Goal: Navigation & Orientation: Find specific page/section

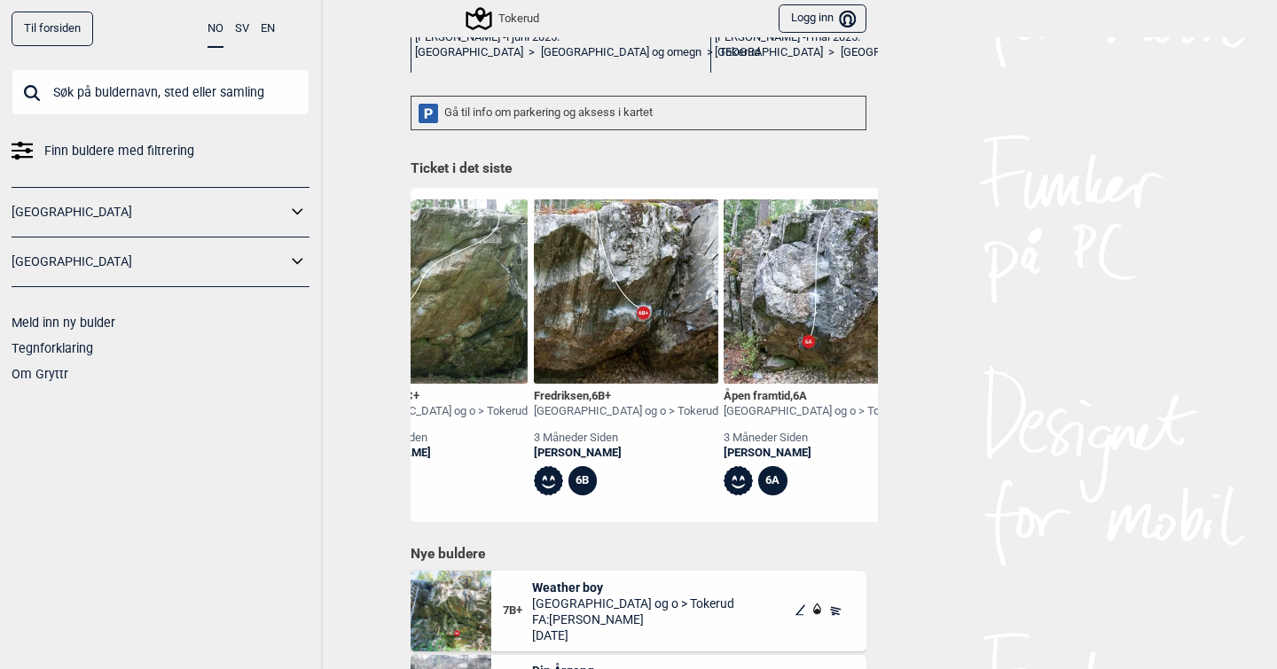
scroll to position [0, 12832]
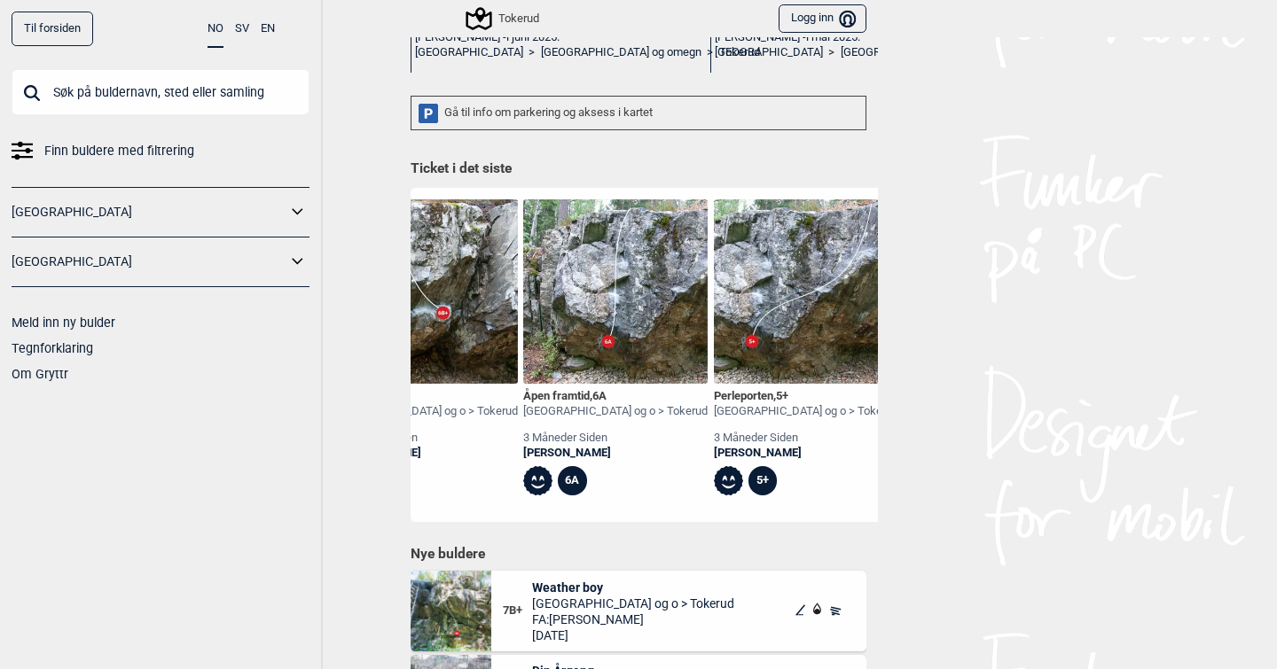
click at [184, 207] on link "[GEOGRAPHIC_DATA]" at bounding box center [149, 213] width 275 height 26
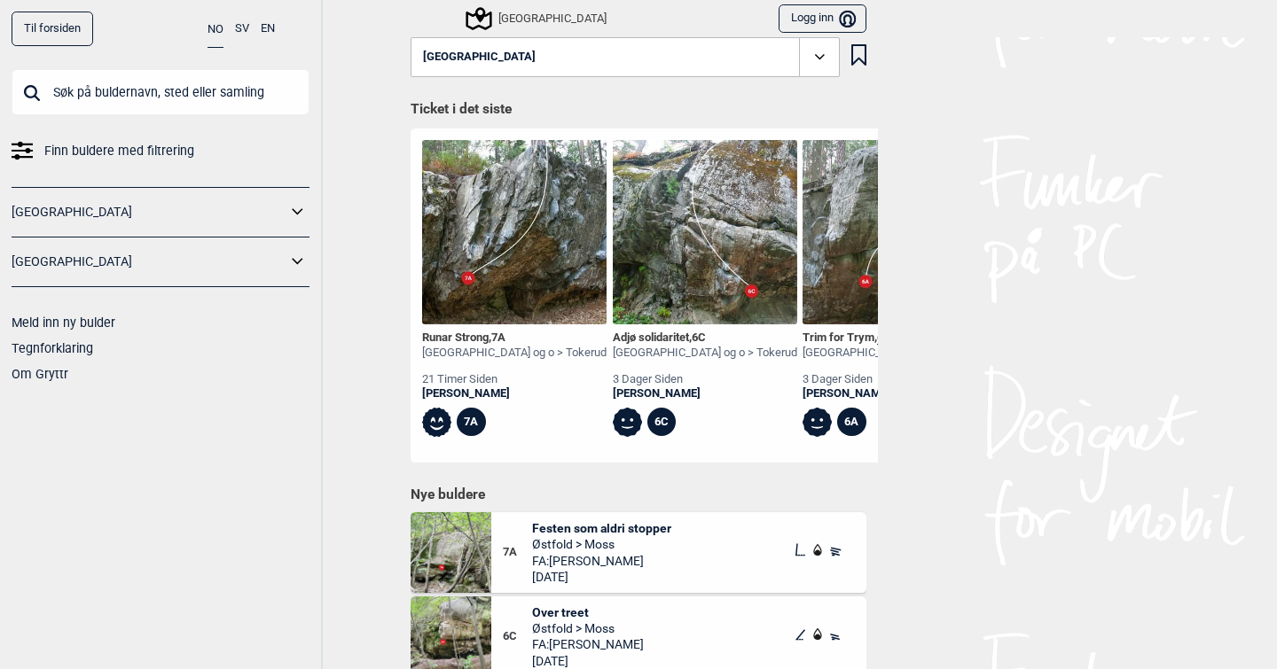
click at [295, 212] on icon at bounding box center [297, 211] width 11 height 6
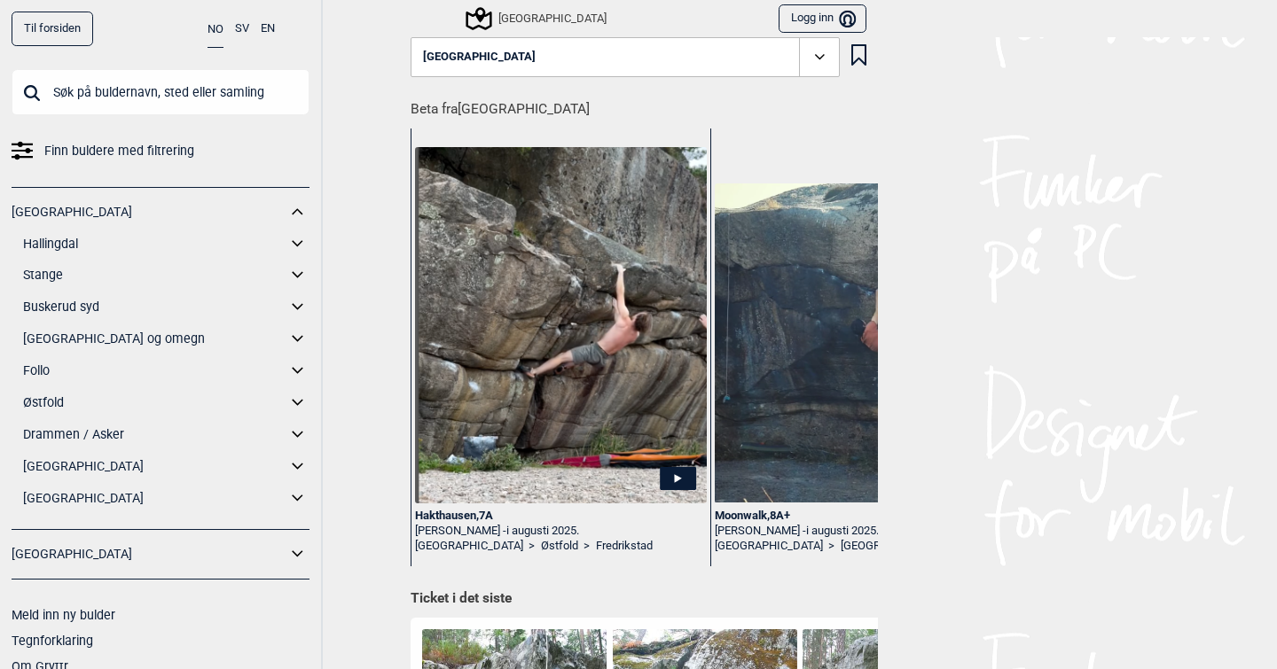
click at [297, 341] on icon at bounding box center [297, 339] width 23 height 26
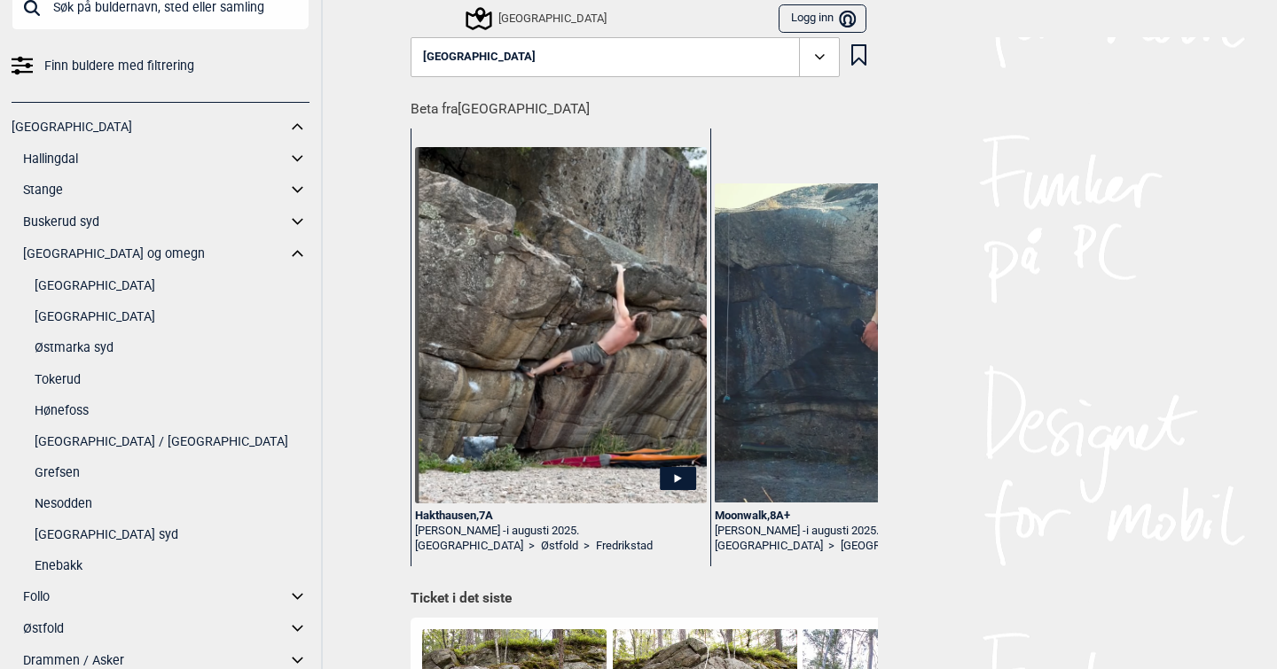
scroll to position [106, 0]
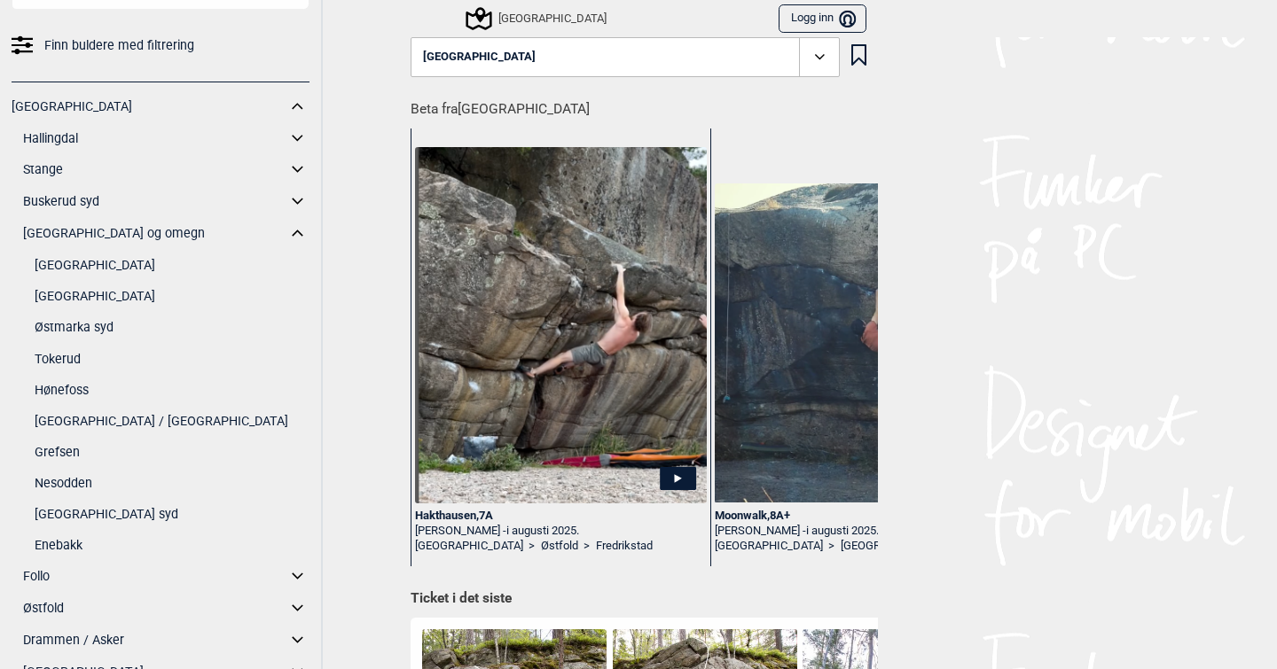
click at [48, 359] on link "Tokerud" at bounding box center [172, 360] width 275 height 26
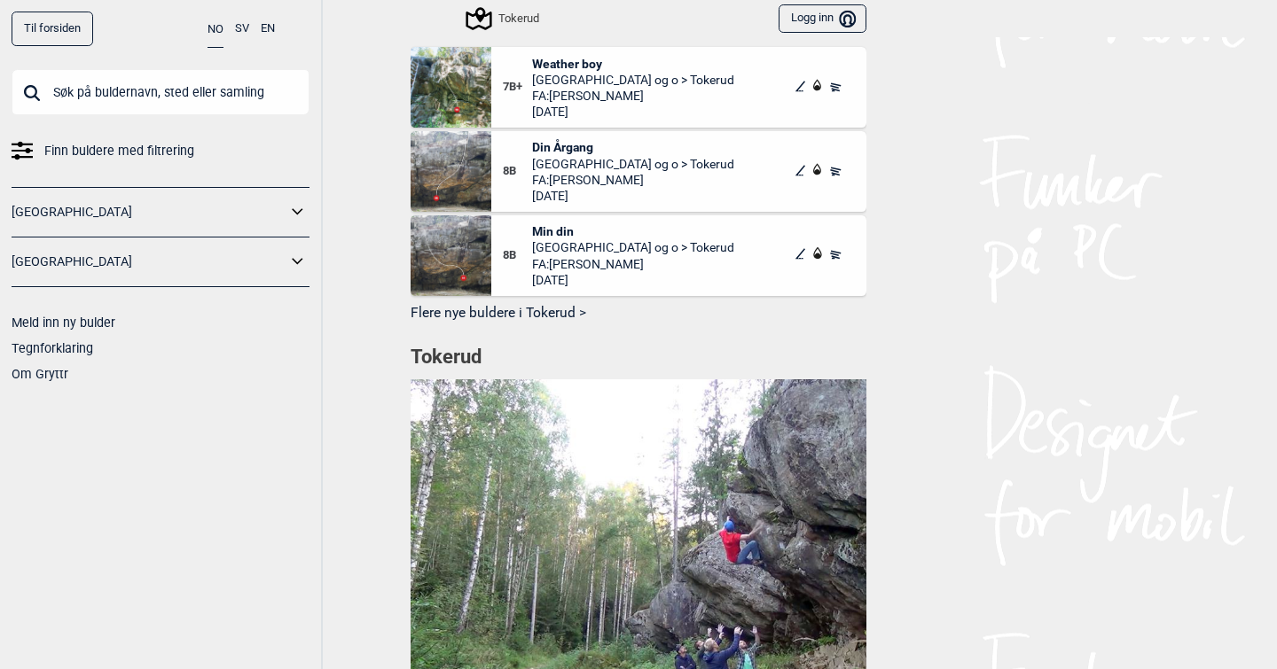
scroll to position [1027, 0]
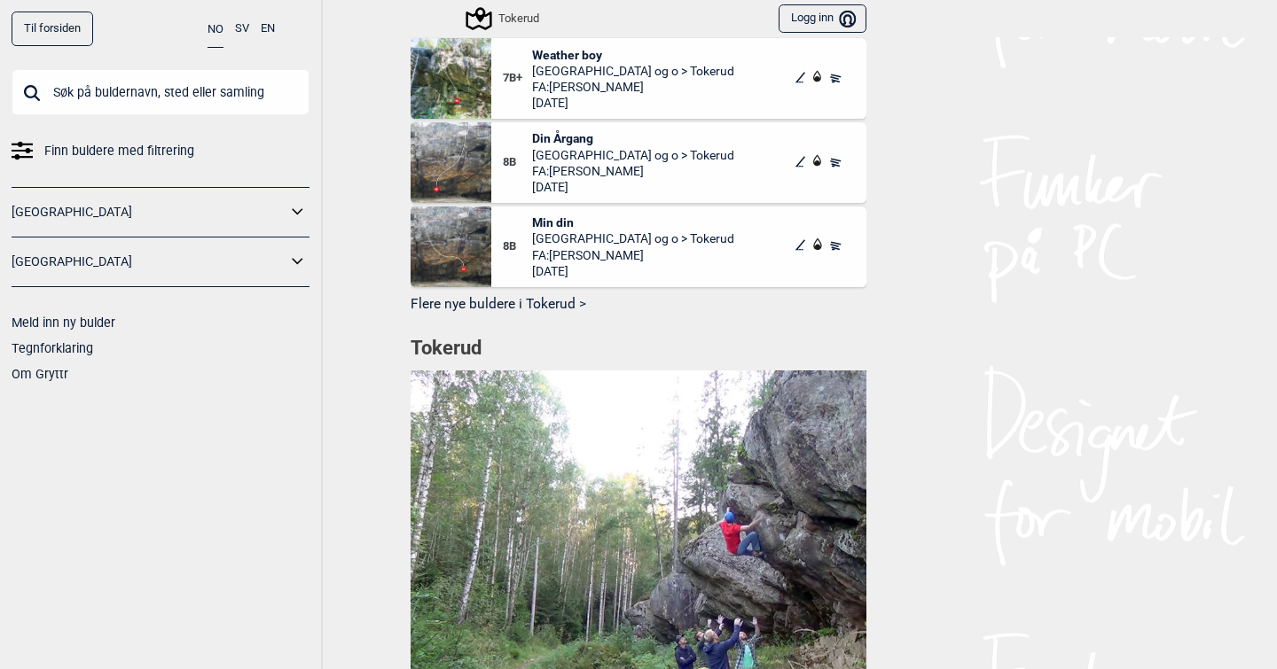
click at [549, 291] on button "Flere nye buldere i Tokerud >" at bounding box center [639, 304] width 456 height 27
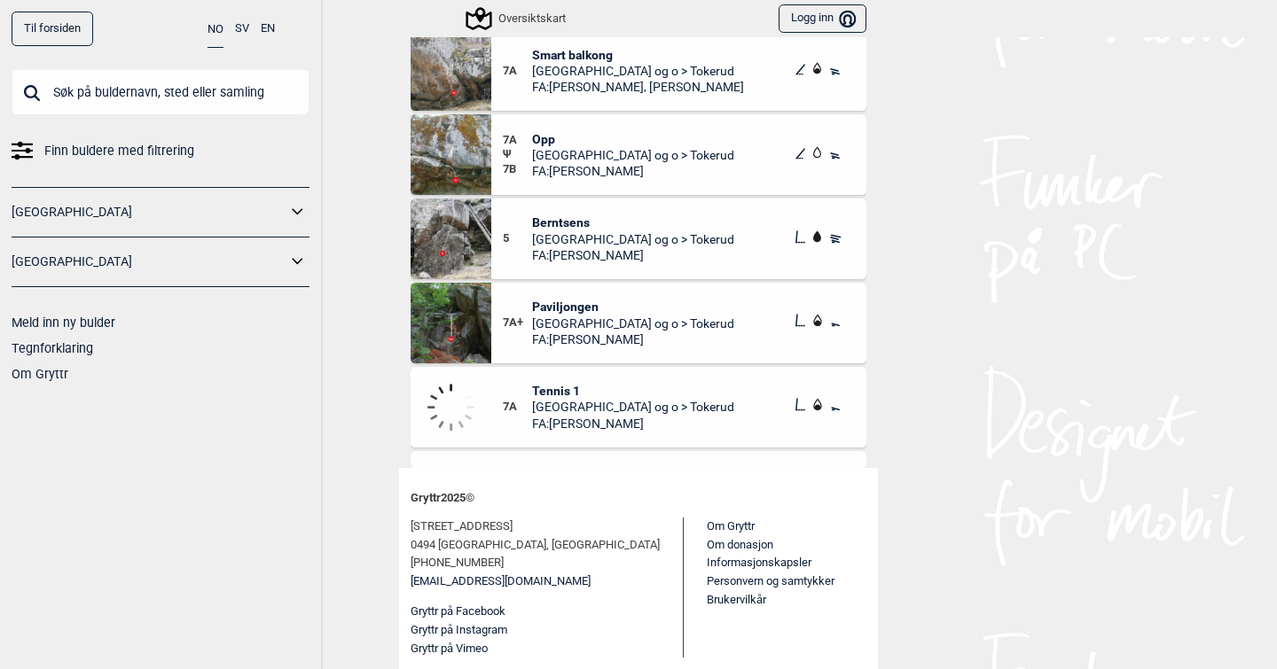
scroll to position [6958, 0]
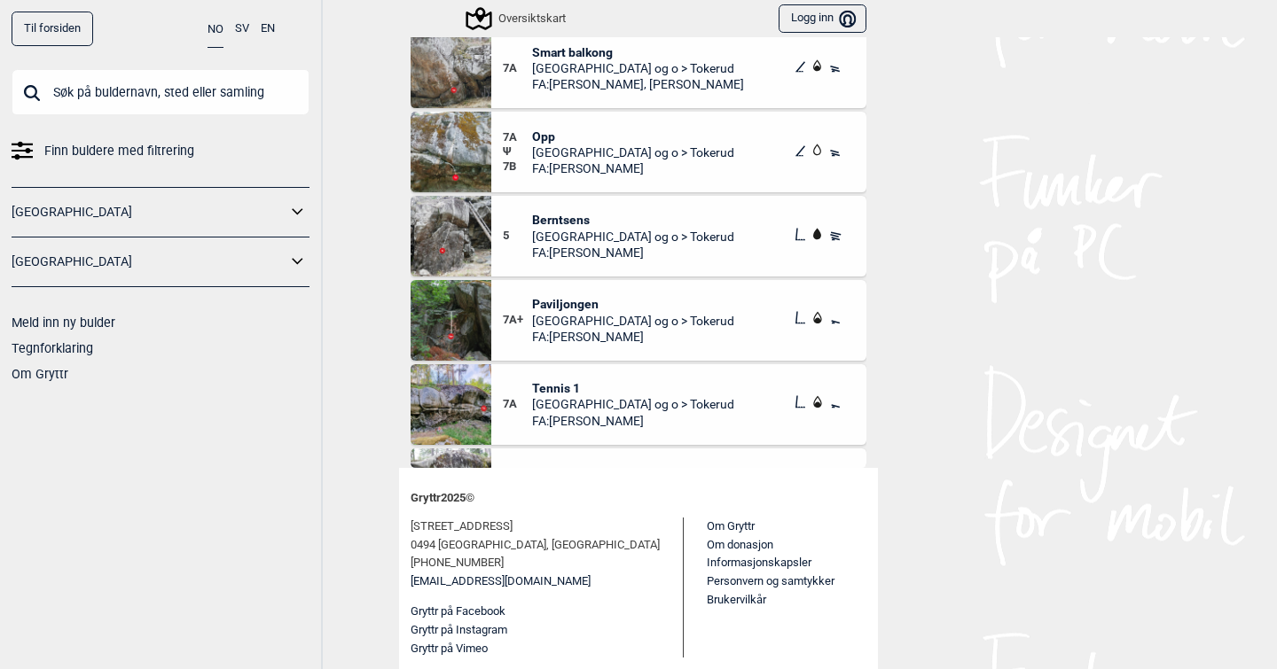
click at [569, 304] on span "Paviljongen" at bounding box center [633, 304] width 202 height 16
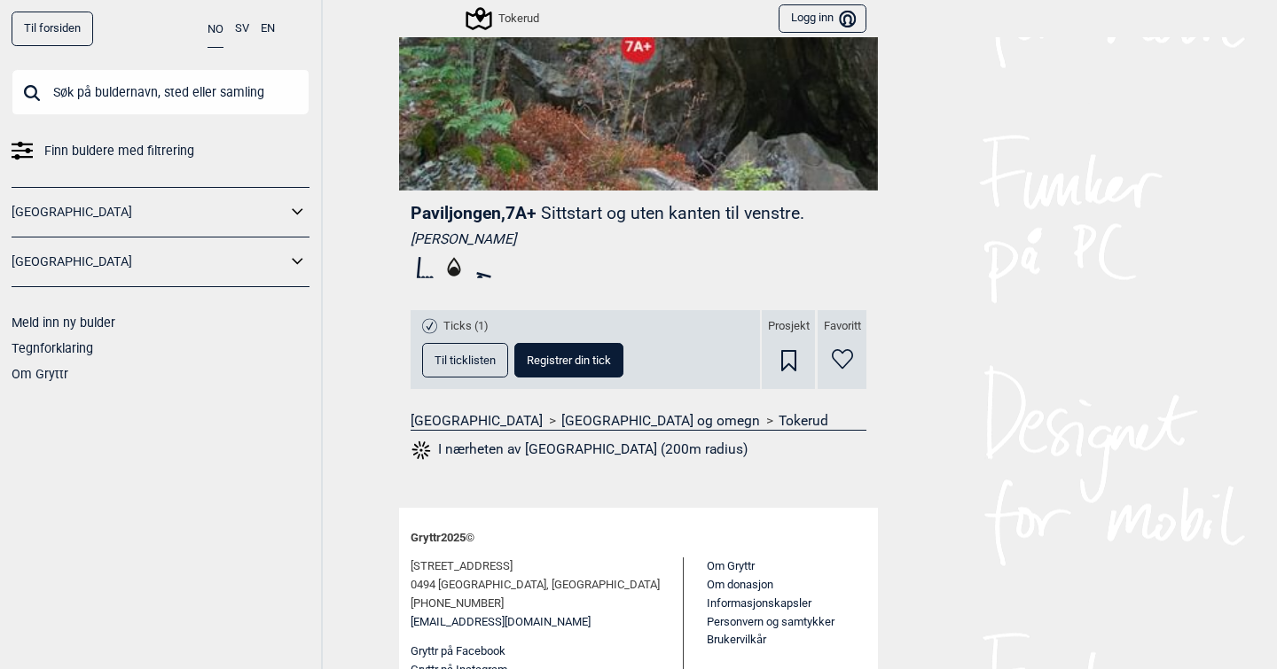
scroll to position [354, 0]
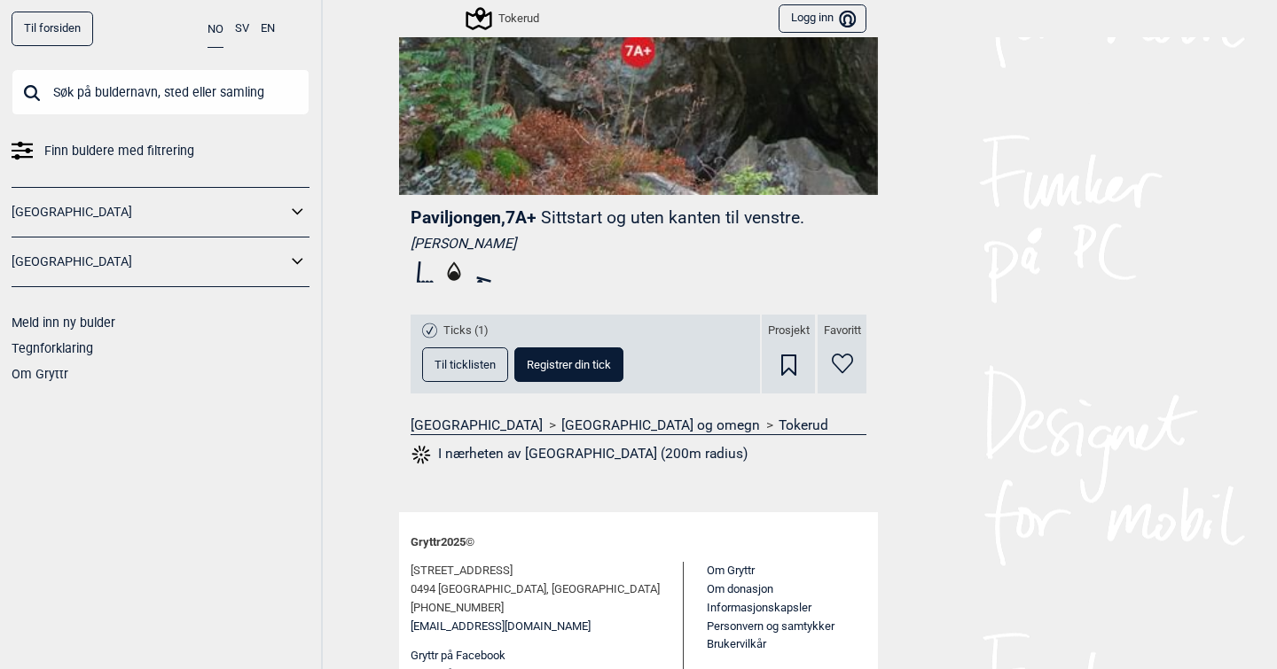
click at [436, 364] on span "Til ticklisten" at bounding box center [464, 365] width 61 height 12
